Goal: Task Accomplishment & Management: Manage account settings

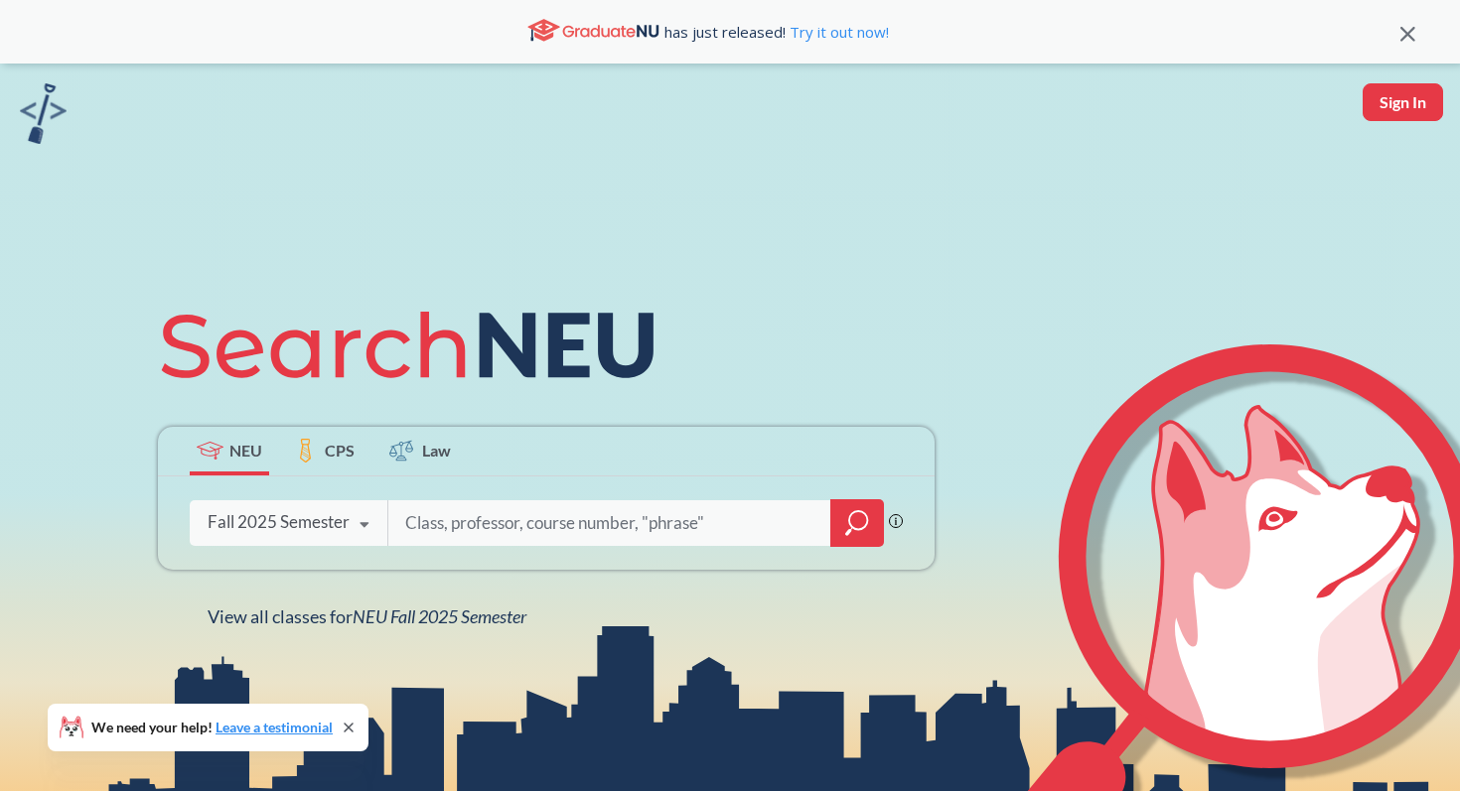
click at [1439, 160] on div "NEU CPS Law Phrase search guarantees the exact search appears in the results. E…" at bounding box center [730, 459] width 1460 height 791
click at [1421, 129] on div "NEU CPS Law Phrase search guarantees the exact search appears in the results. E…" at bounding box center [730, 459] width 1460 height 791
click at [1365, 104] on button "Sign In" at bounding box center [1403, 102] width 80 height 38
select select "US"
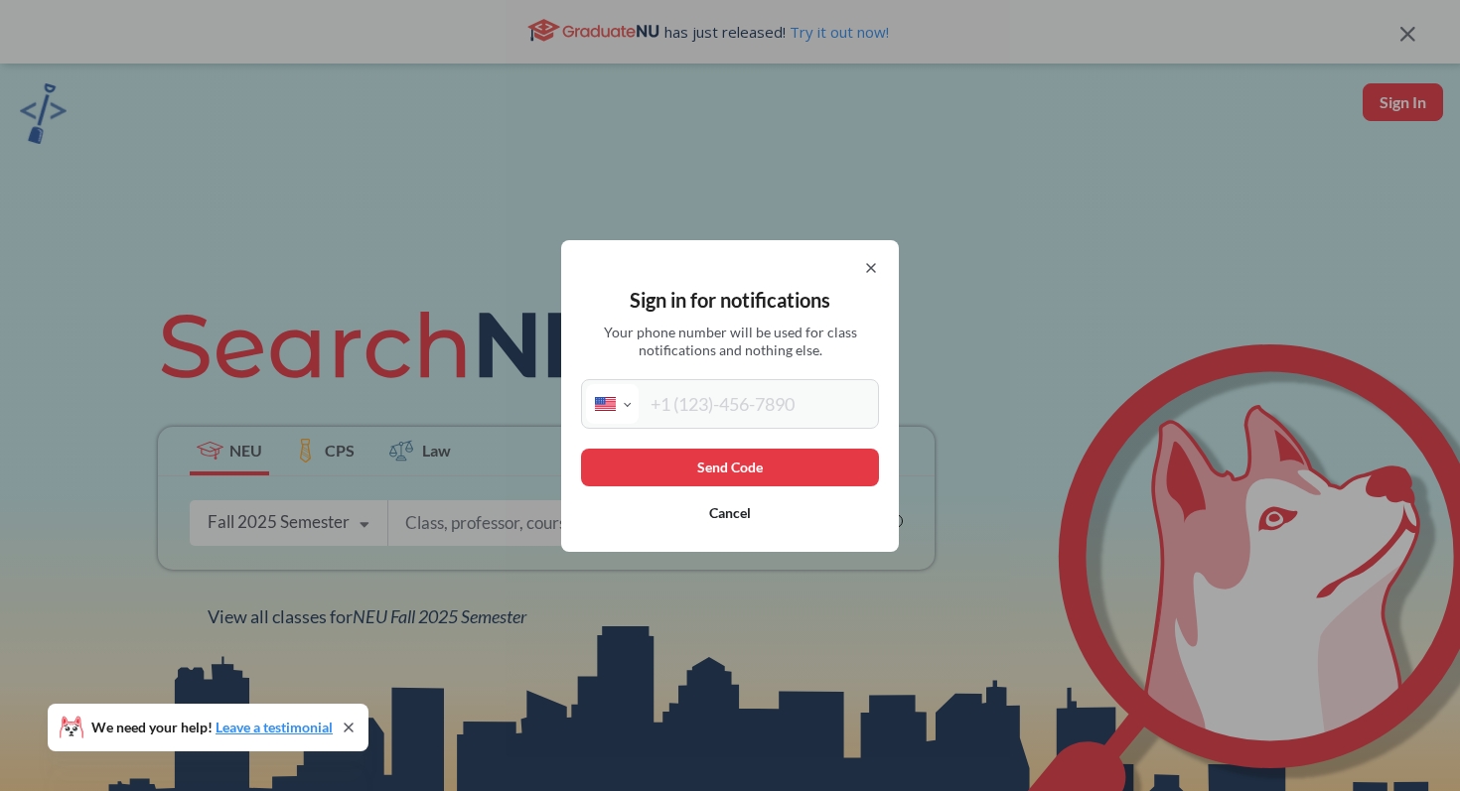
click at [1375, 104] on div "Sign in for notifications Your phone number will be used for class notification…" at bounding box center [730, 395] width 1460 height 791
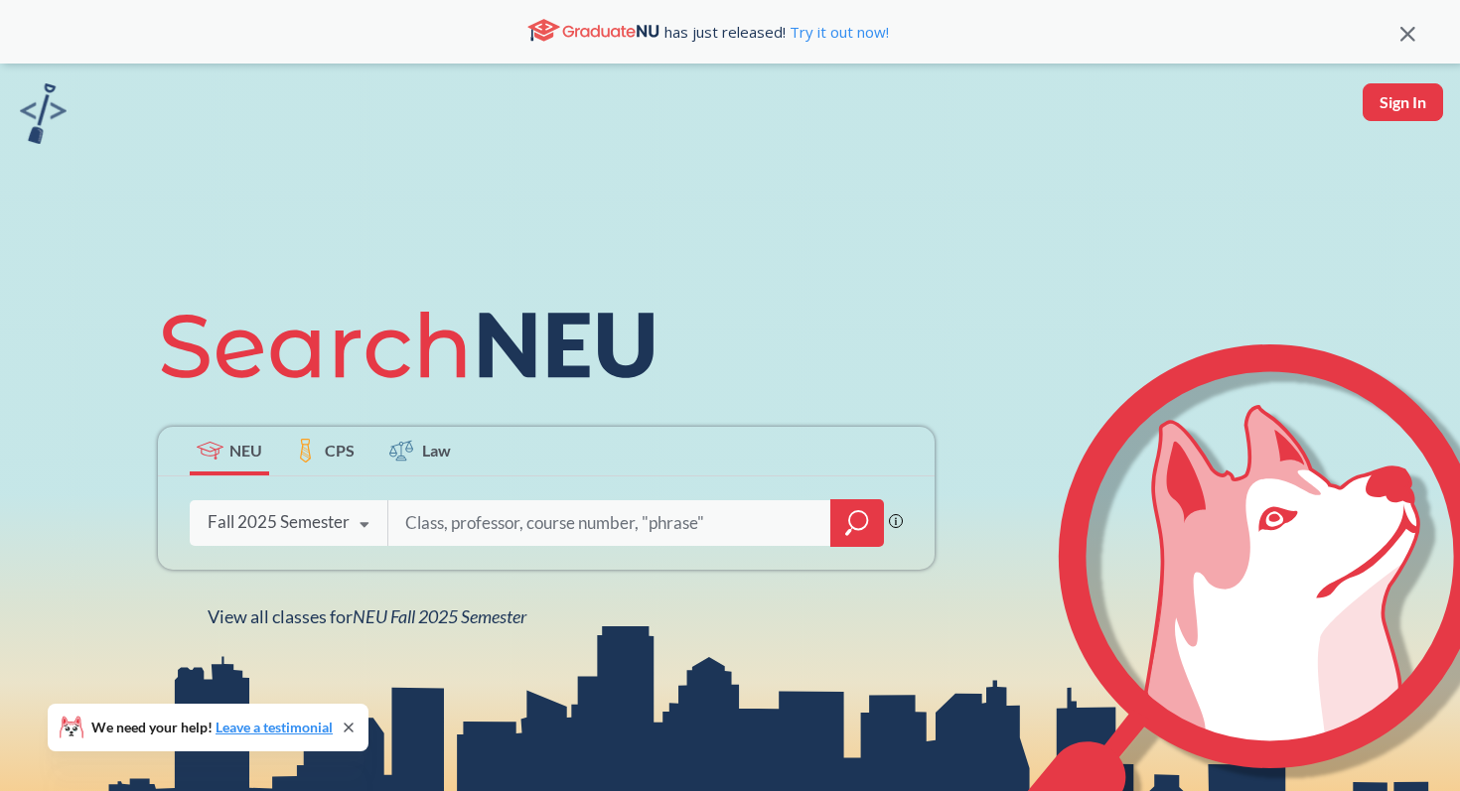
click at [1376, 99] on button "Sign In" at bounding box center [1403, 102] width 80 height 38
select select "US"
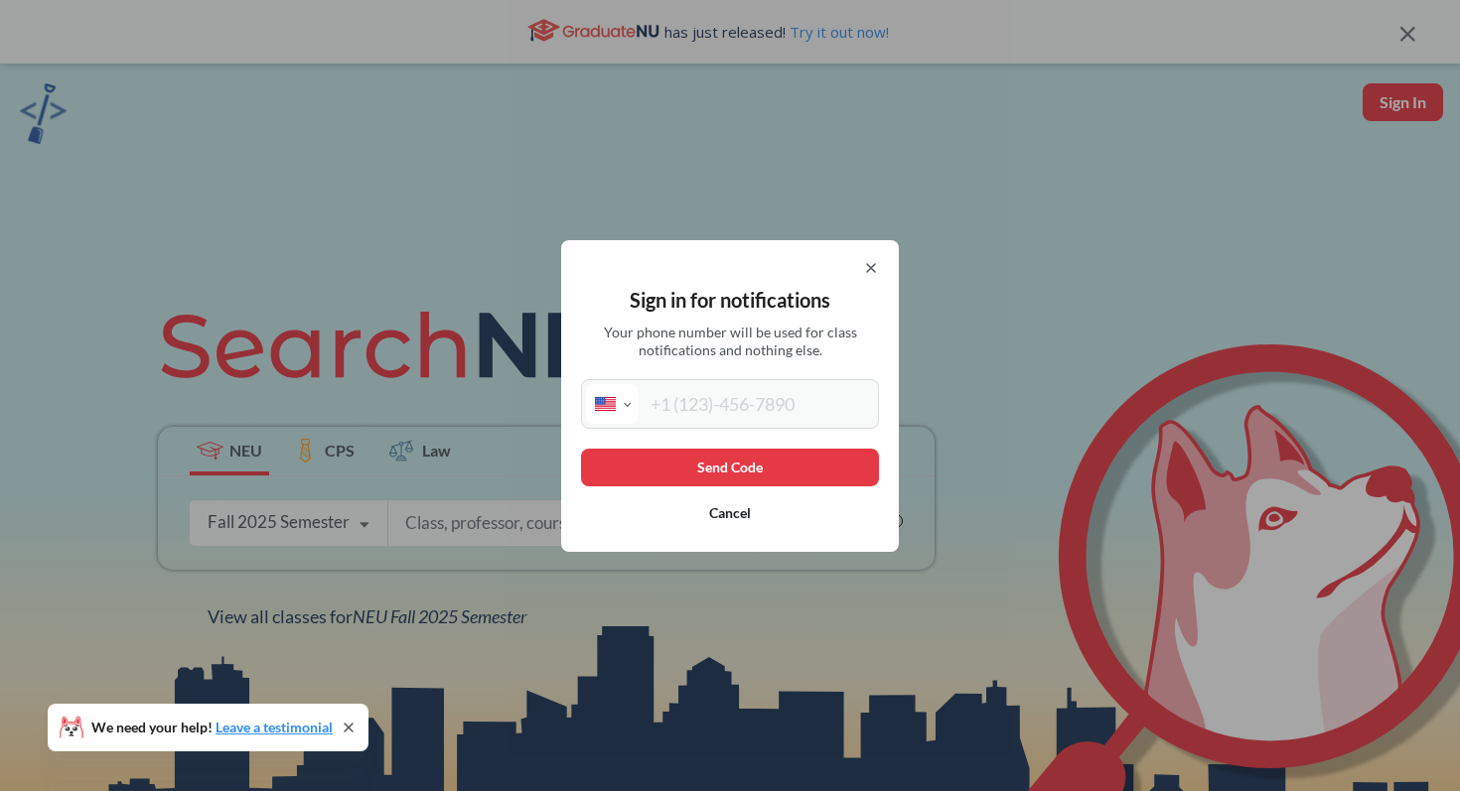
click at [676, 396] on input "tel" at bounding box center [756, 404] width 235 height 40
type input "[PHONE_NUMBER]"
click at [729, 460] on button "Send Code" at bounding box center [730, 468] width 298 height 38
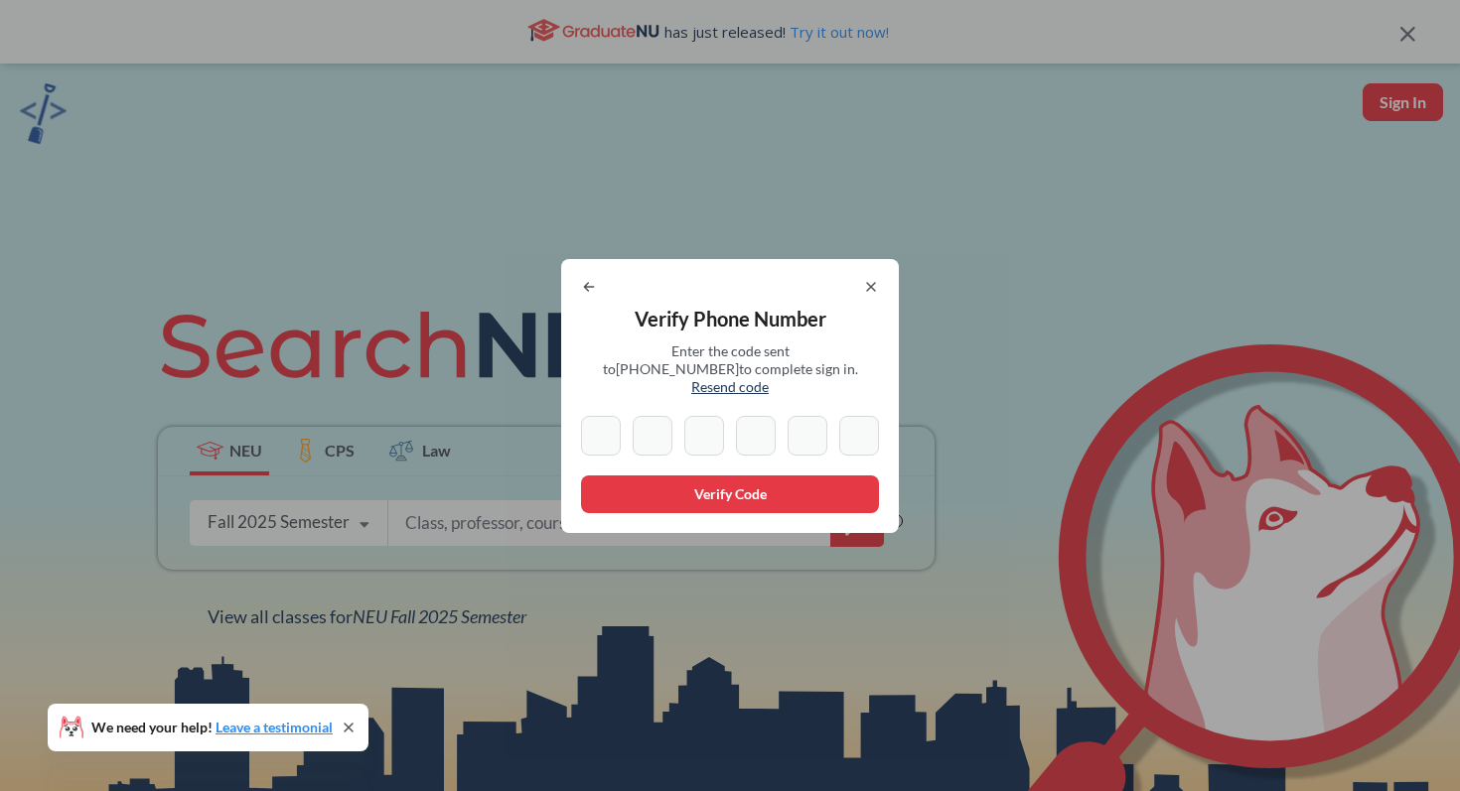
click at [595, 426] on input at bounding box center [601, 436] width 40 height 40
click at [626, 402] on div "Verify Phone Number Enter the code sent to [PHONE_NUMBER] to complete sign in. …" at bounding box center [730, 396] width 338 height 274
click at [601, 429] on input at bounding box center [601, 436] width 40 height 40
type input "1"
type input "2"
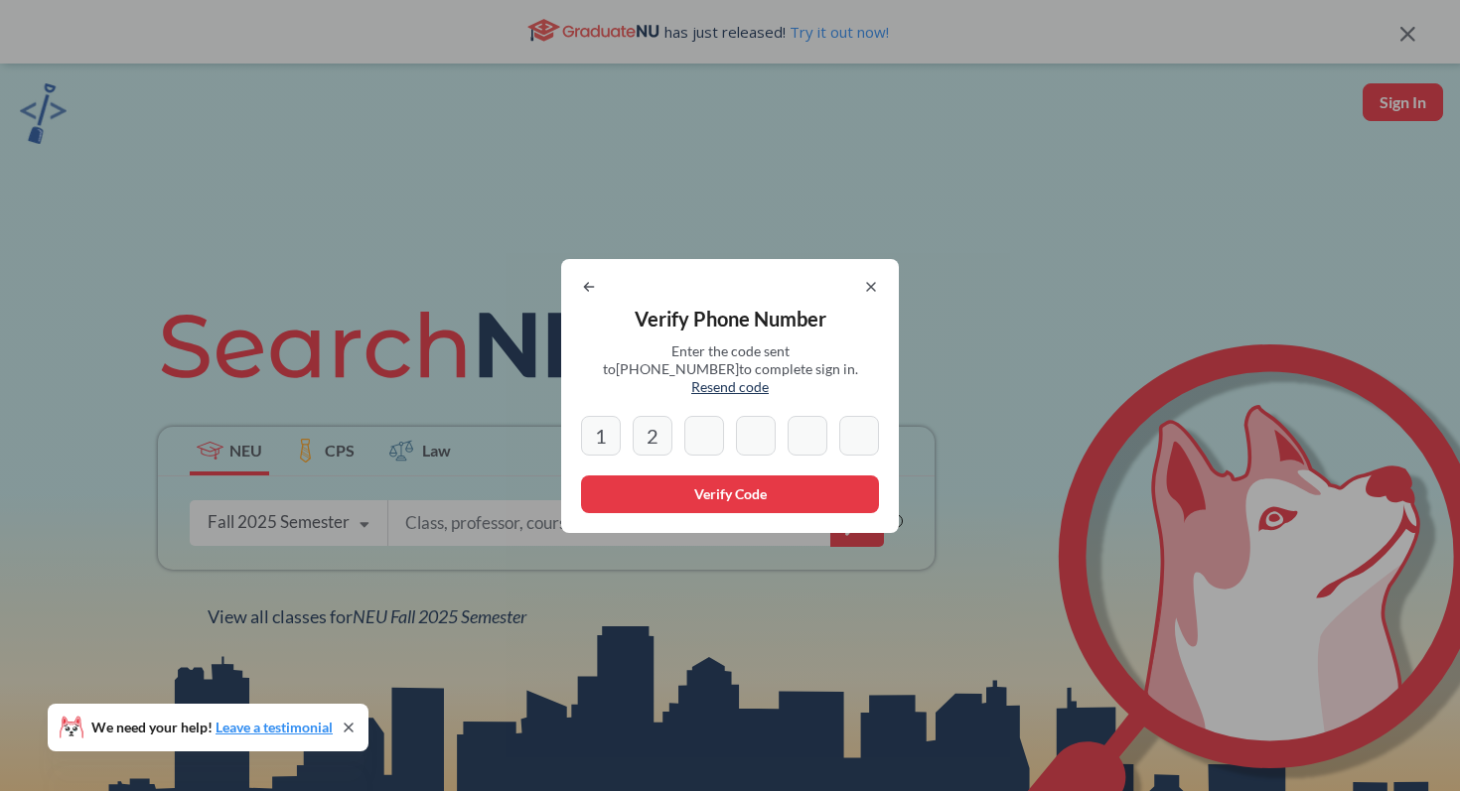
type input "0"
type input "3"
type input "4"
type input "6"
click at [648, 493] on button "Verify Code" at bounding box center [730, 495] width 298 height 38
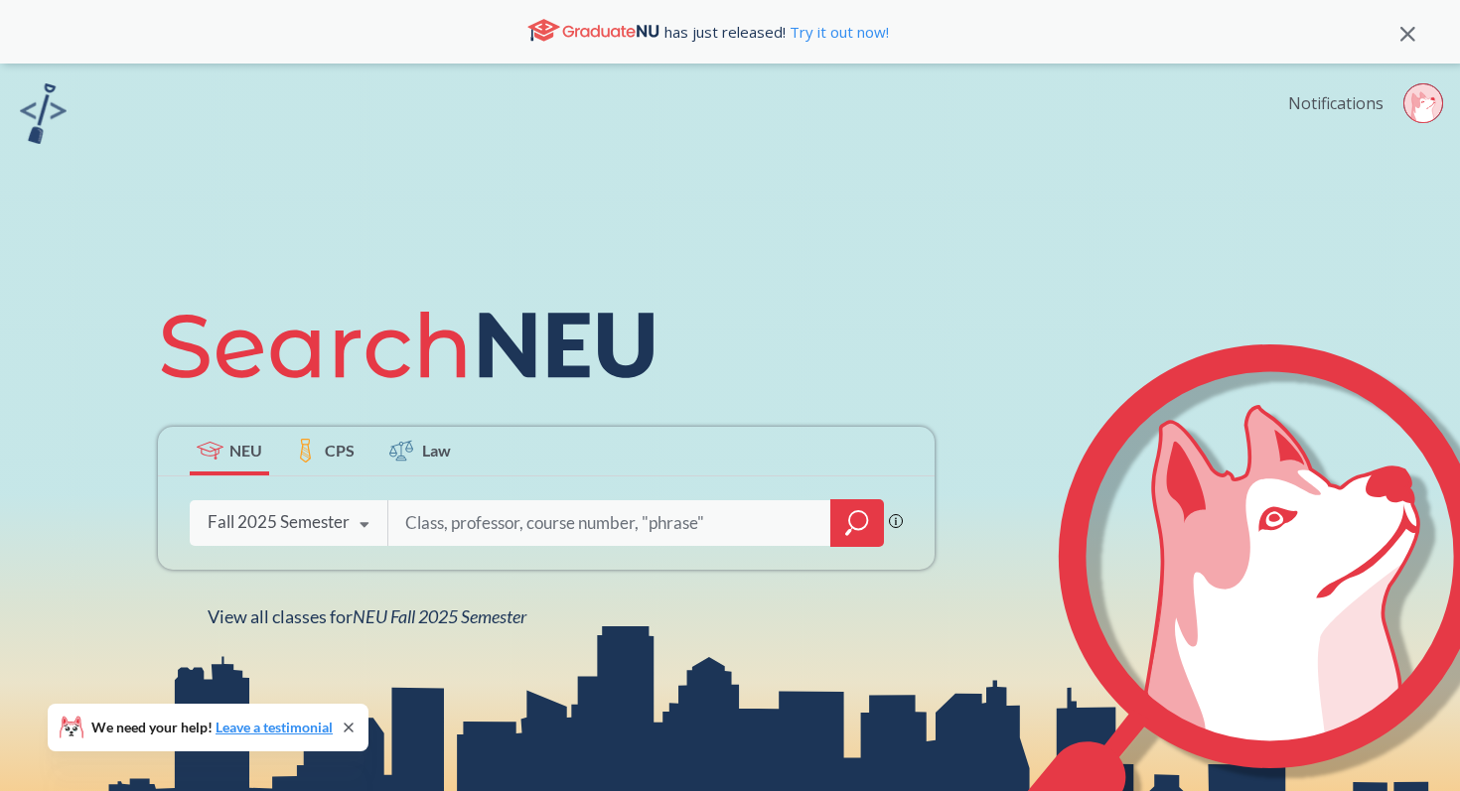
click at [1343, 103] on link "Notifications" at bounding box center [1335, 103] width 95 height 22
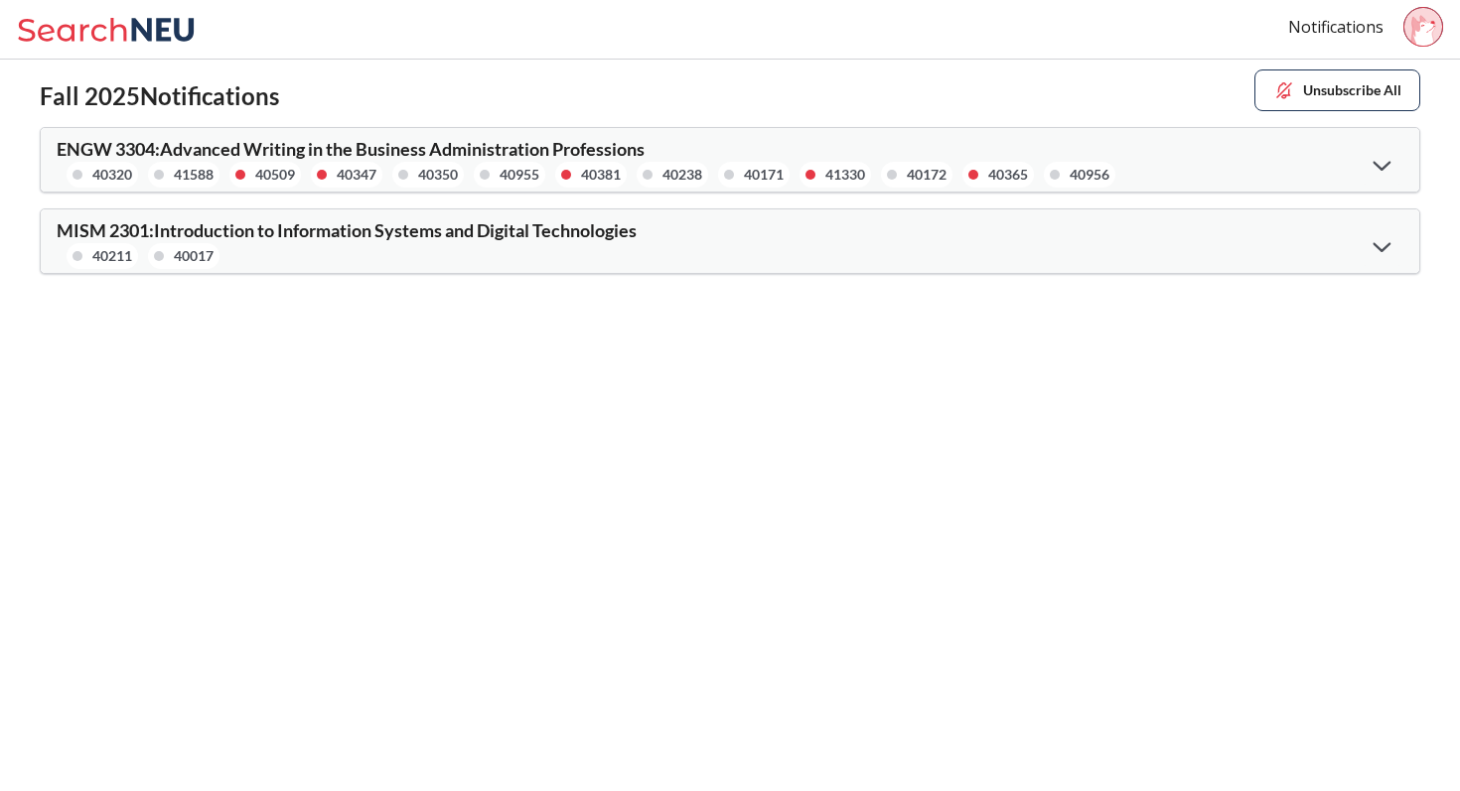
click at [1331, 87] on button "Unsubscribe All" at bounding box center [1337, 91] width 166 height 42
click at [1127, 210] on div "MISM 2301 : Introduction to Information Systems and Digital Technologies 40211 …" at bounding box center [730, 242] width 1378 height 64
click at [1148, 176] on div "ENGW 3304 : Advanced Writing in the Business Administration Professions 40320 4…" at bounding box center [730, 160] width 1378 height 64
click at [1389, 155] on div at bounding box center [1382, 164] width 43 height 41
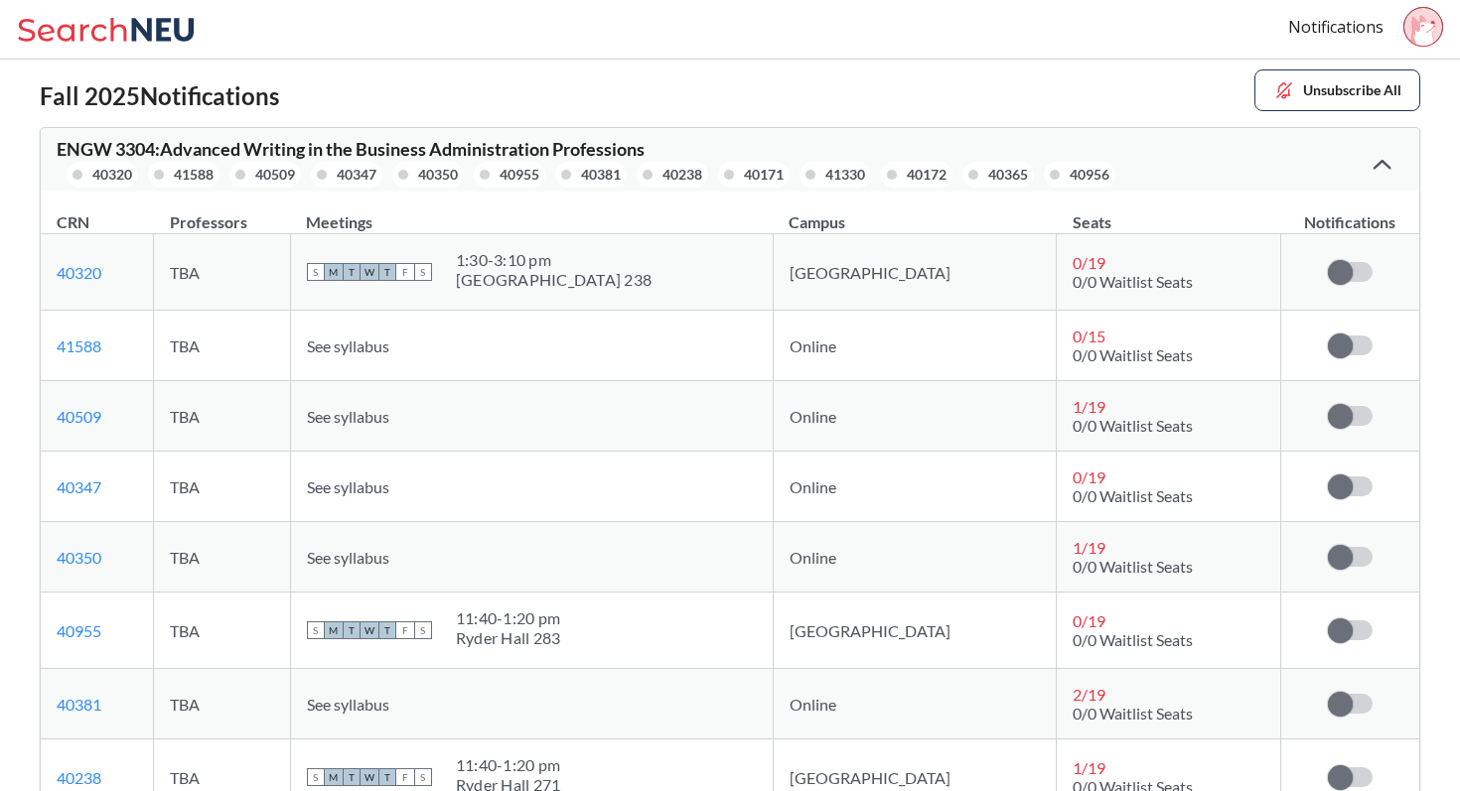
click at [1389, 155] on div at bounding box center [1382, 164] width 43 height 40
